Goal: Task Accomplishment & Management: Complete application form

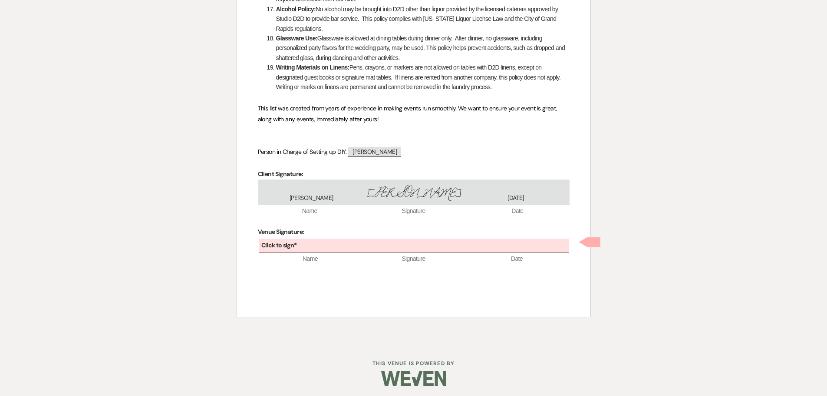
scroll to position [739, 0]
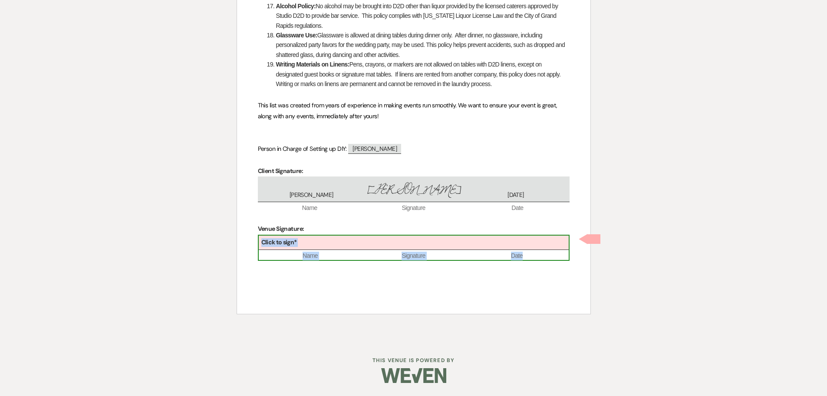
click at [401, 242] on div "Click to sign*" at bounding box center [414, 242] width 310 height 14
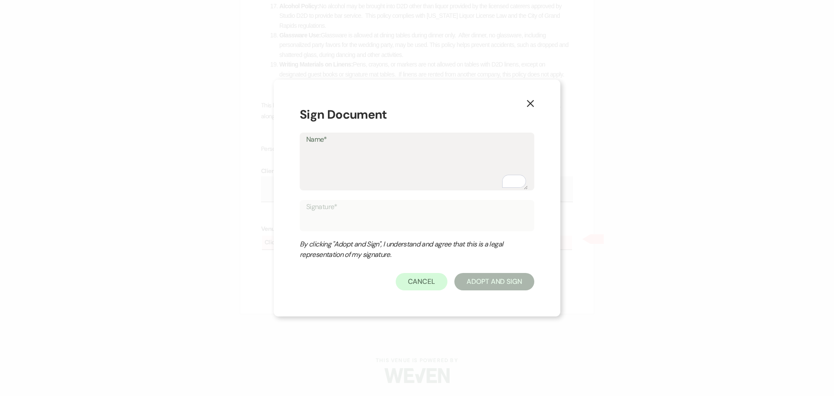
type textarea "K"
type input "K"
type textarea "Kr"
type input "Kr"
type textarea "Kri"
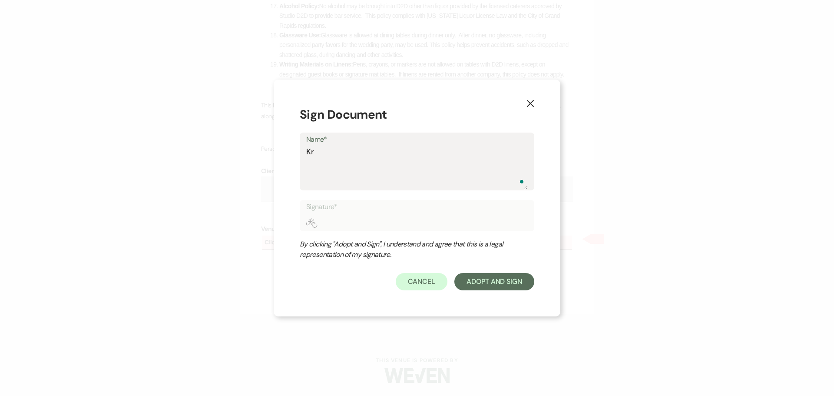
type input "Kri"
type textarea "[PERSON_NAME]"
type input "[PERSON_NAME]"
type textarea "Krist"
type input "Krist"
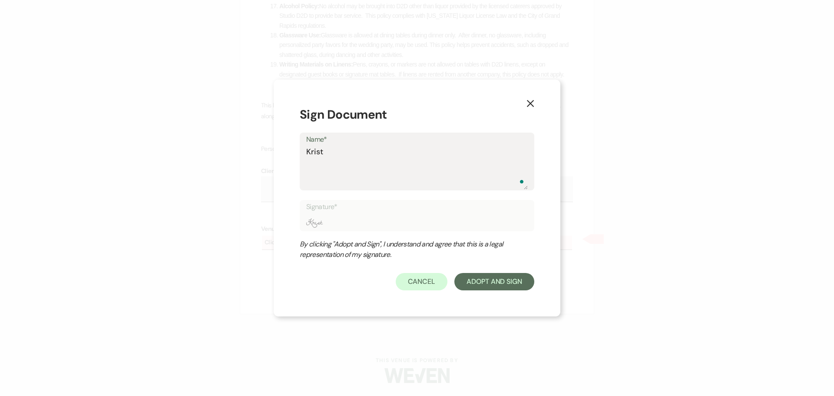
type textarea "[PERSON_NAME]"
type input "[PERSON_NAME]"
type textarea "[PERSON_NAME]"
type input "[PERSON_NAME]"
type textarea "[PERSON_NAME]"
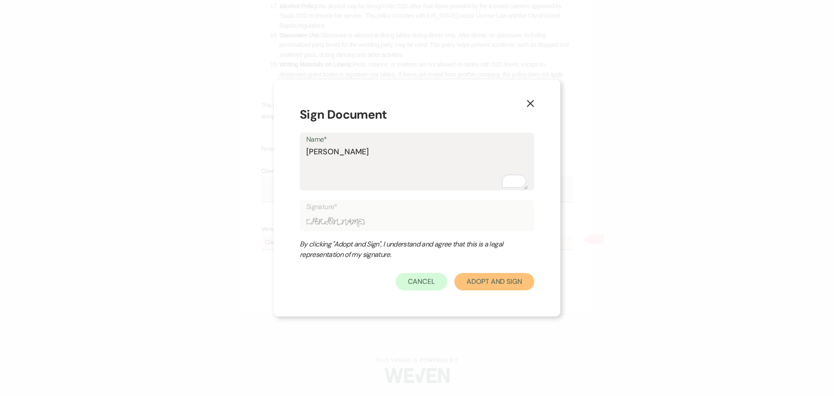
click at [501, 282] on button "Adopt And Sign" at bounding box center [494, 281] width 80 height 17
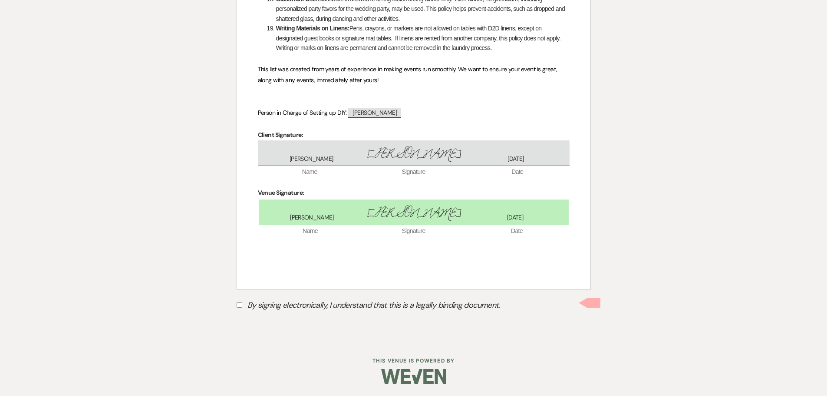
scroll to position [776, 0]
click at [239, 302] on input "By signing electronically, I understand that this is a legally binding document." at bounding box center [240, 304] width 6 height 6
checkbox input "true"
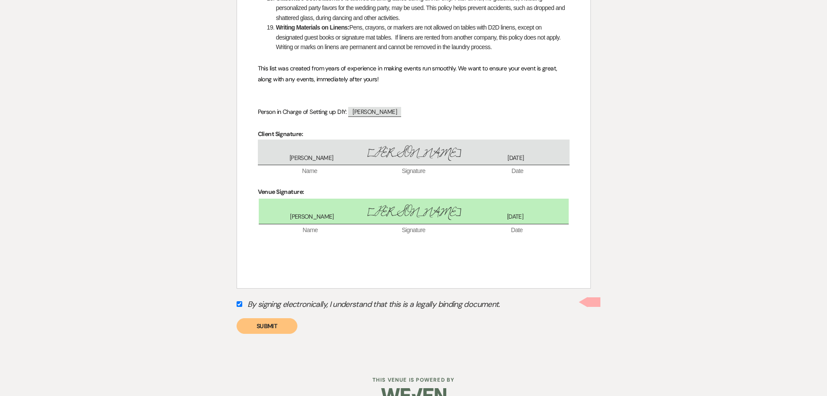
click at [257, 328] on button "Submit" at bounding box center [267, 326] width 61 height 16
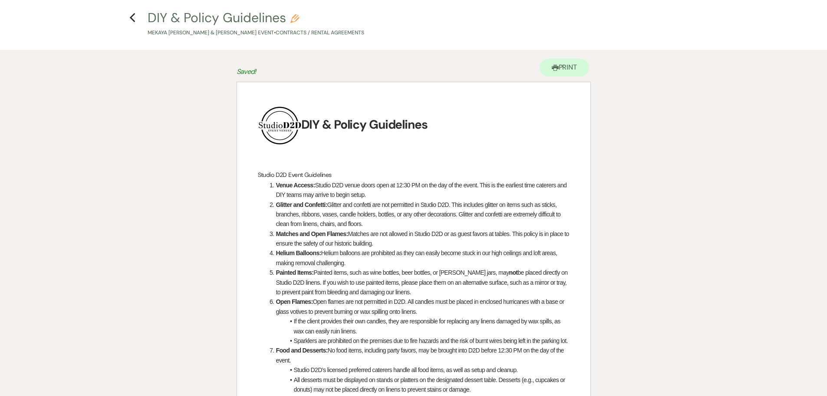
scroll to position [0, 0]
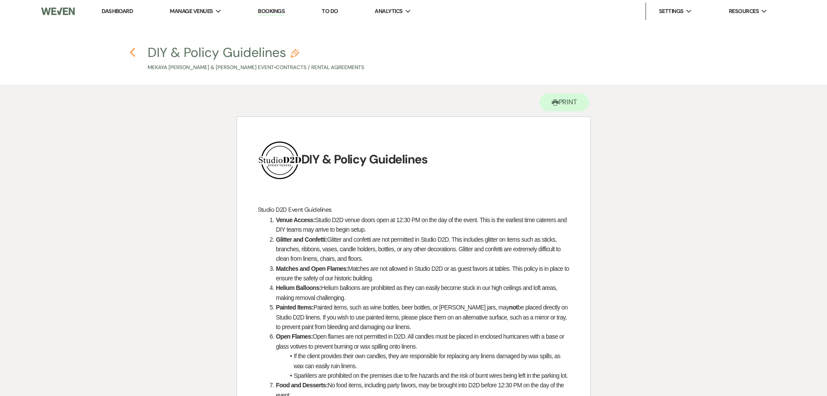
click at [132, 53] on icon "Previous" at bounding box center [132, 52] width 7 height 10
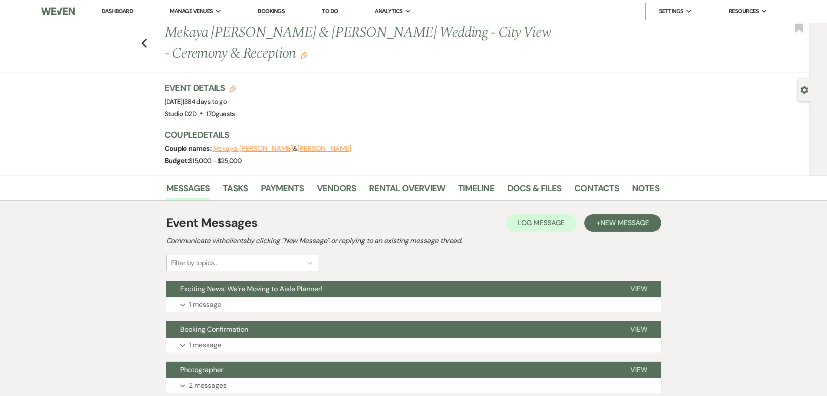
click at [121, 9] on link "Dashboard" at bounding box center [117, 10] width 31 height 7
